Goal: Communication & Community: Connect with others

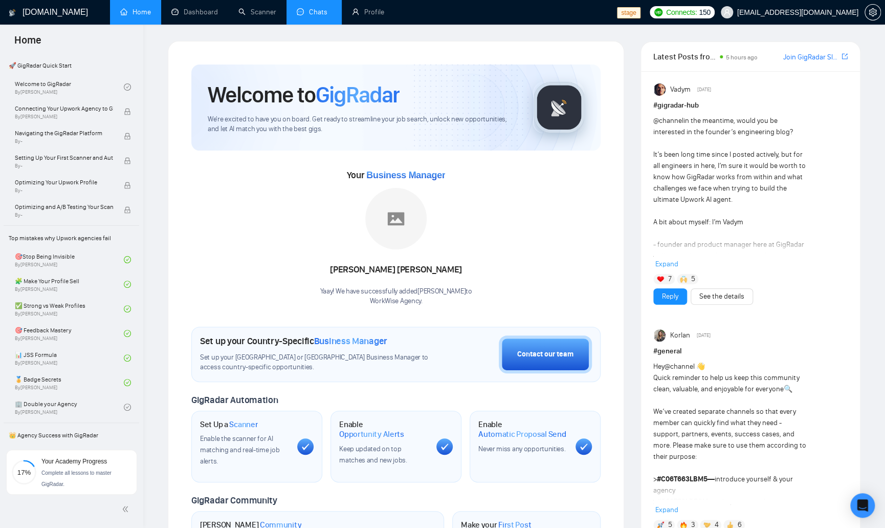
click at [313, 16] on link "Chats" at bounding box center [314, 12] width 35 height 9
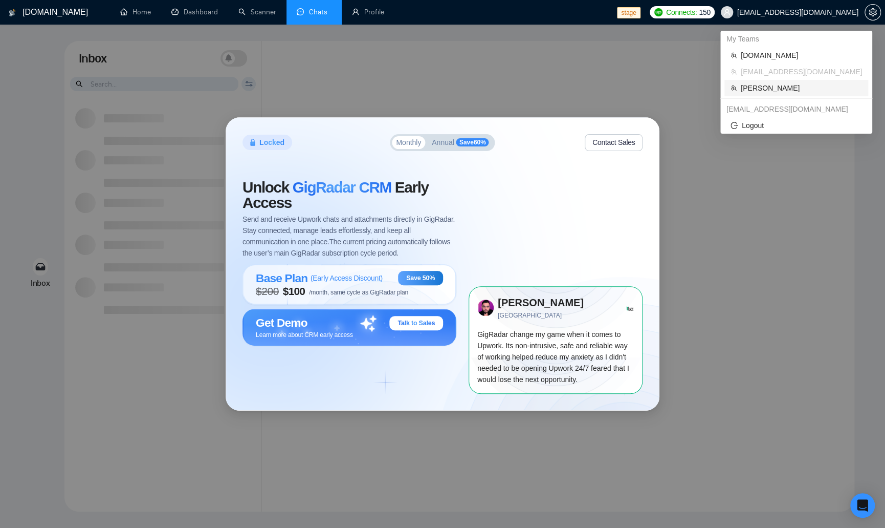
click at [778, 88] on span "Robert O'Kruk" at bounding box center [801, 87] width 121 height 11
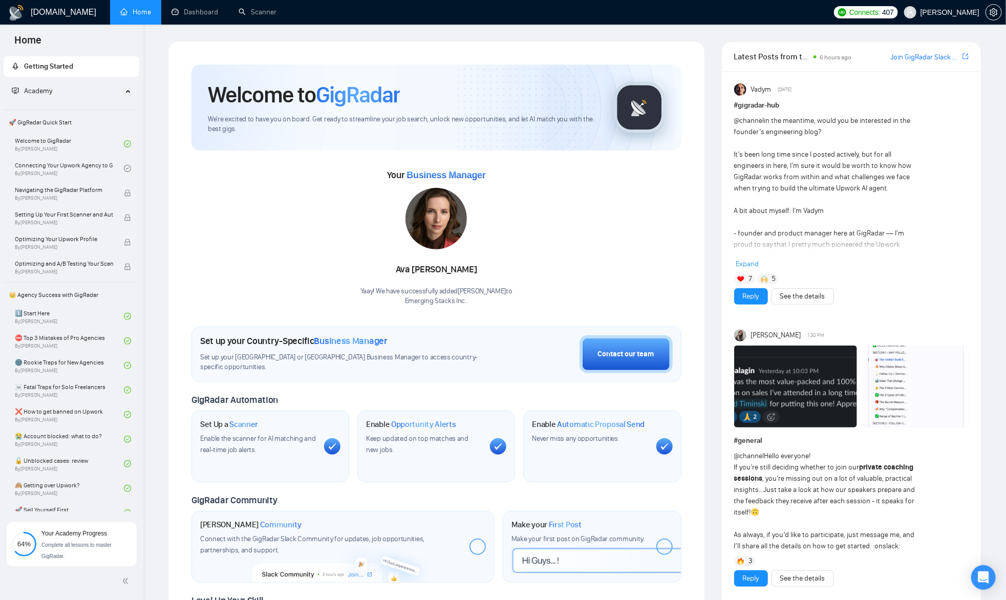
click at [250, 204] on div "Your Business Manager Ava Smith Yaay! We have successfully added Ava Smith to E…" at bounding box center [436, 236] width 490 height 139
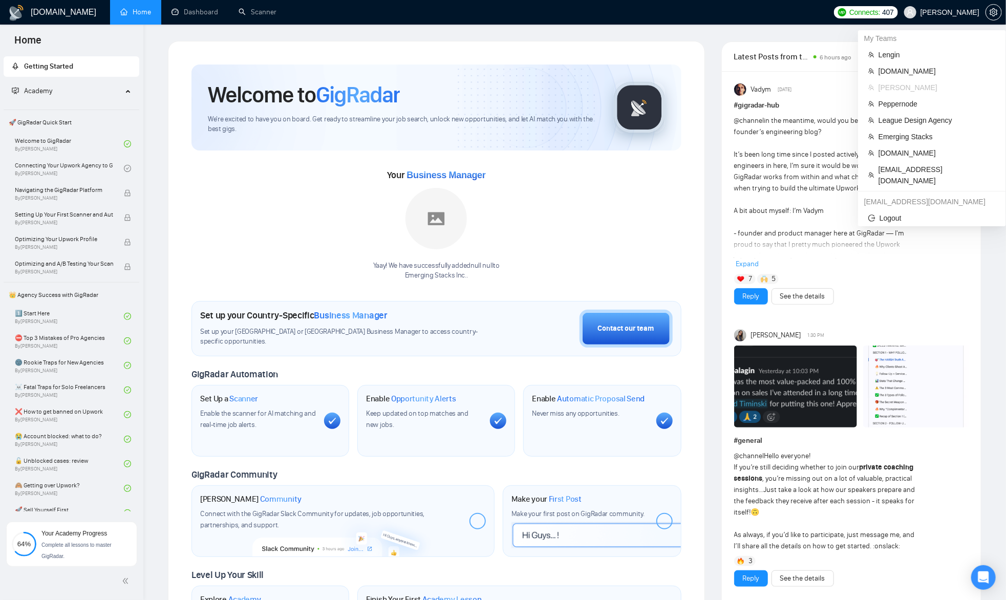
click at [920, 88] on span "[PERSON_NAME]" at bounding box center [936, 87] width 117 height 11
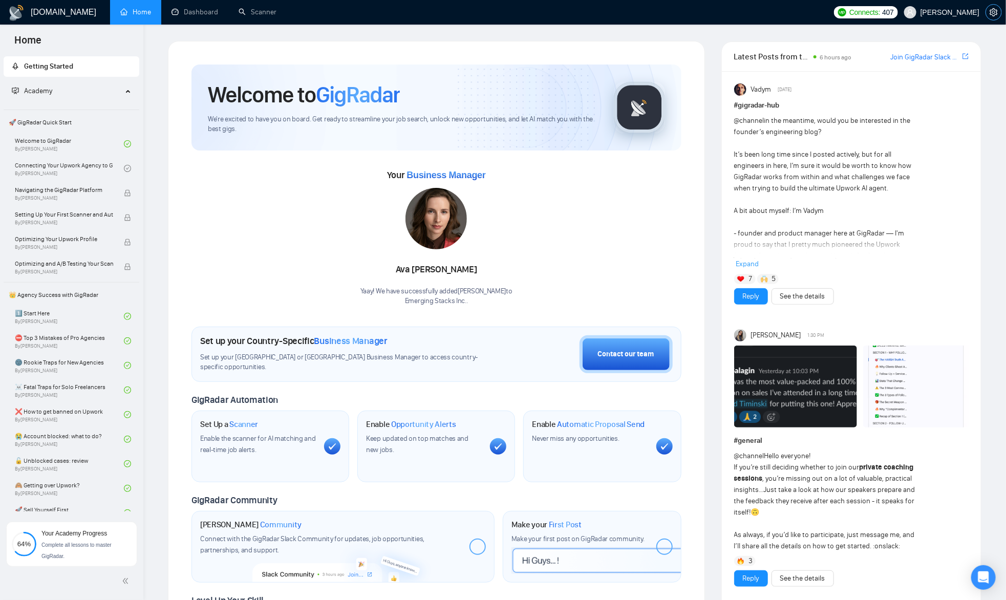
click at [989, 12] on icon "setting" at bounding box center [993, 12] width 8 height 8
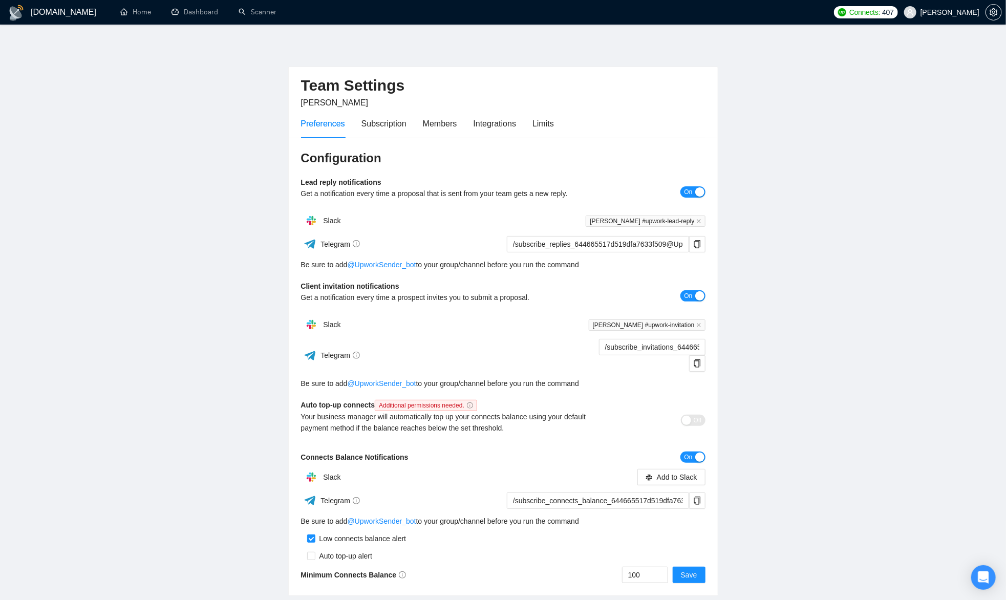
drag, startPoint x: 167, startPoint y: 260, endPoint x: 143, endPoint y: 236, distance: 34.4
click at [167, 260] on main "Team Settings [PERSON_NAME] Preferences Subscription Members Integrations Limit…" at bounding box center [502, 318] width 973 height 555
